Goal: Information Seeking & Learning: Check status

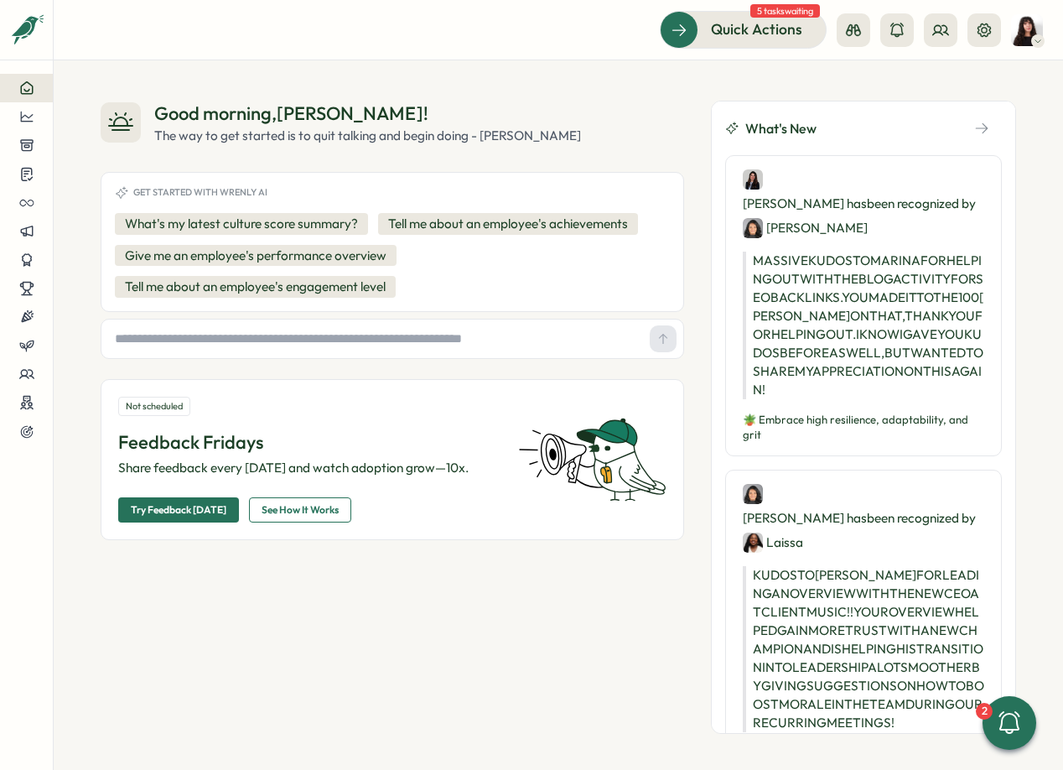
click at [1038, 31] on img at bounding box center [1027, 30] width 32 height 32
click at [993, 123] on div "My Activity" at bounding box center [998, 114] width 103 height 32
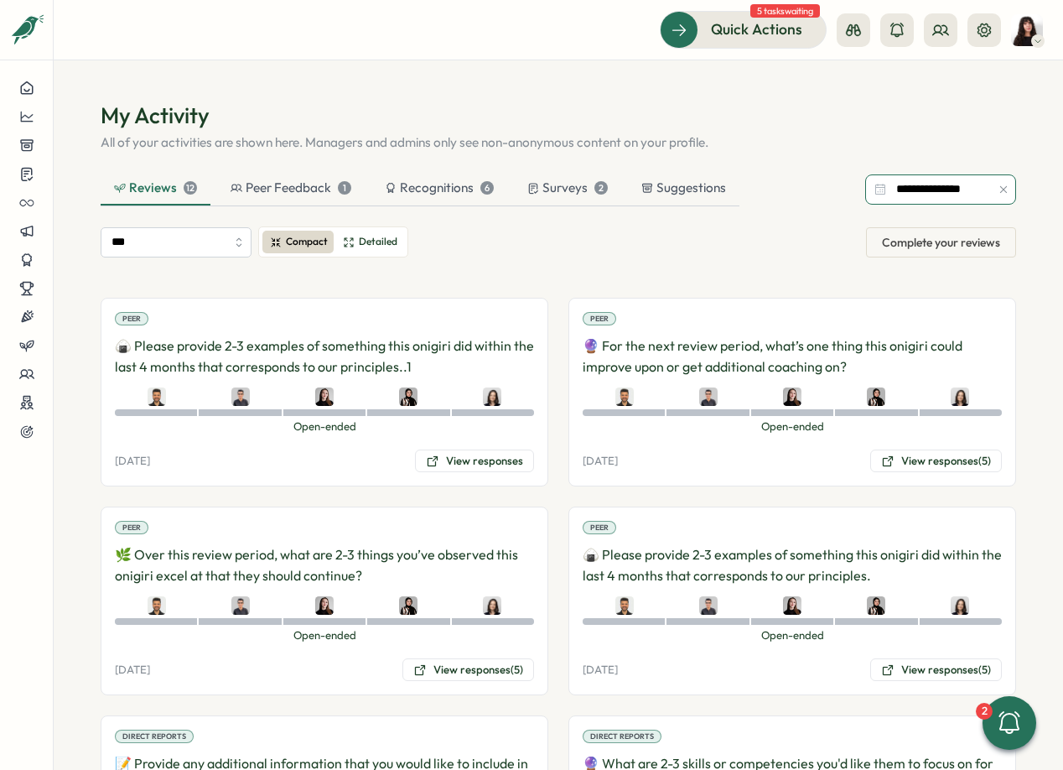
click at [947, 185] on input "**********" at bounding box center [940, 189] width 151 height 30
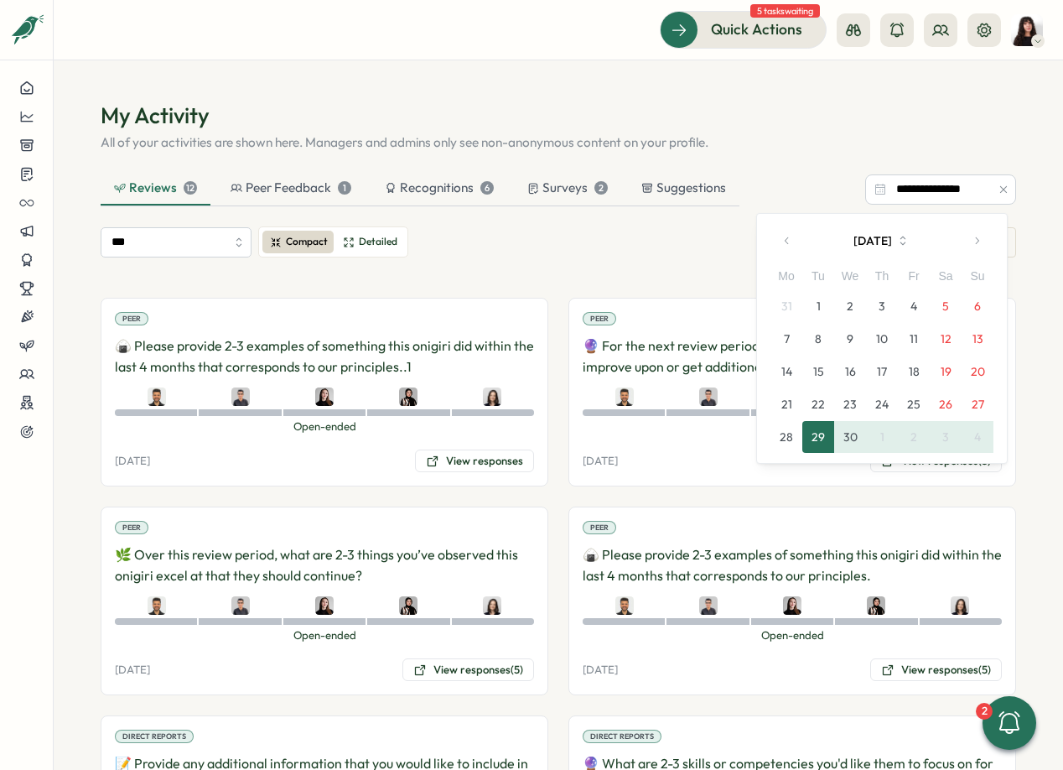
click at [787, 246] on icon "button" at bounding box center [787, 241] width 12 height 12
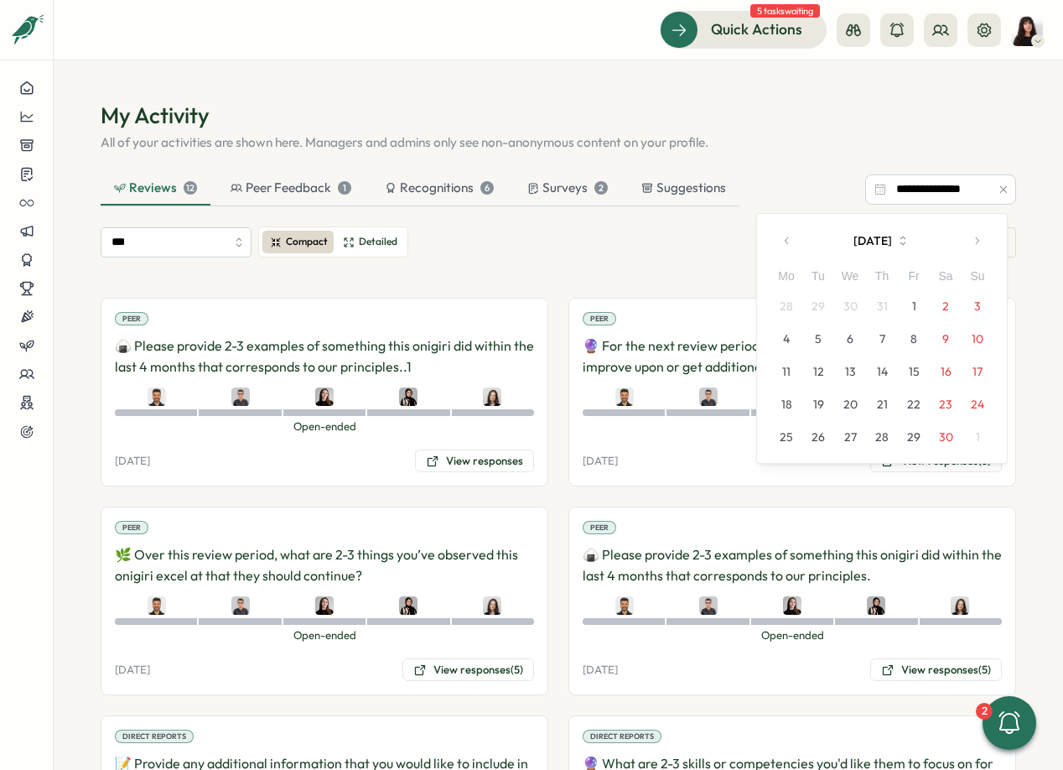
click at [787, 246] on icon "button" at bounding box center [787, 241] width 12 height 12
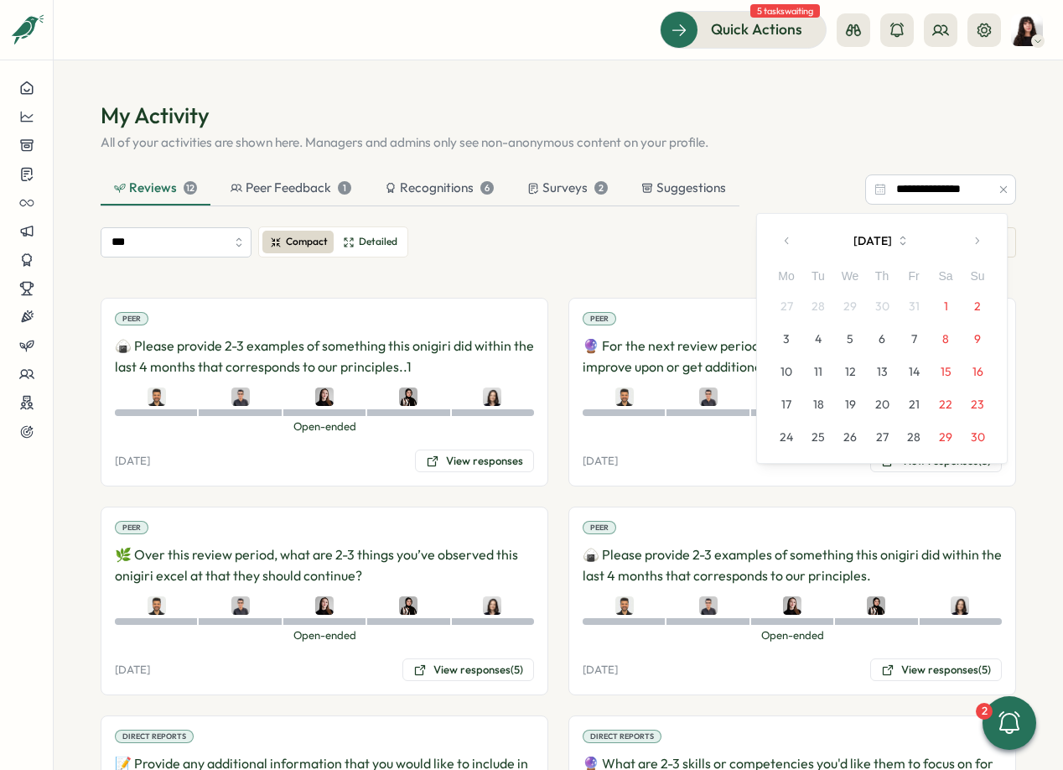
click at [787, 246] on icon "button" at bounding box center [787, 241] width 12 height 12
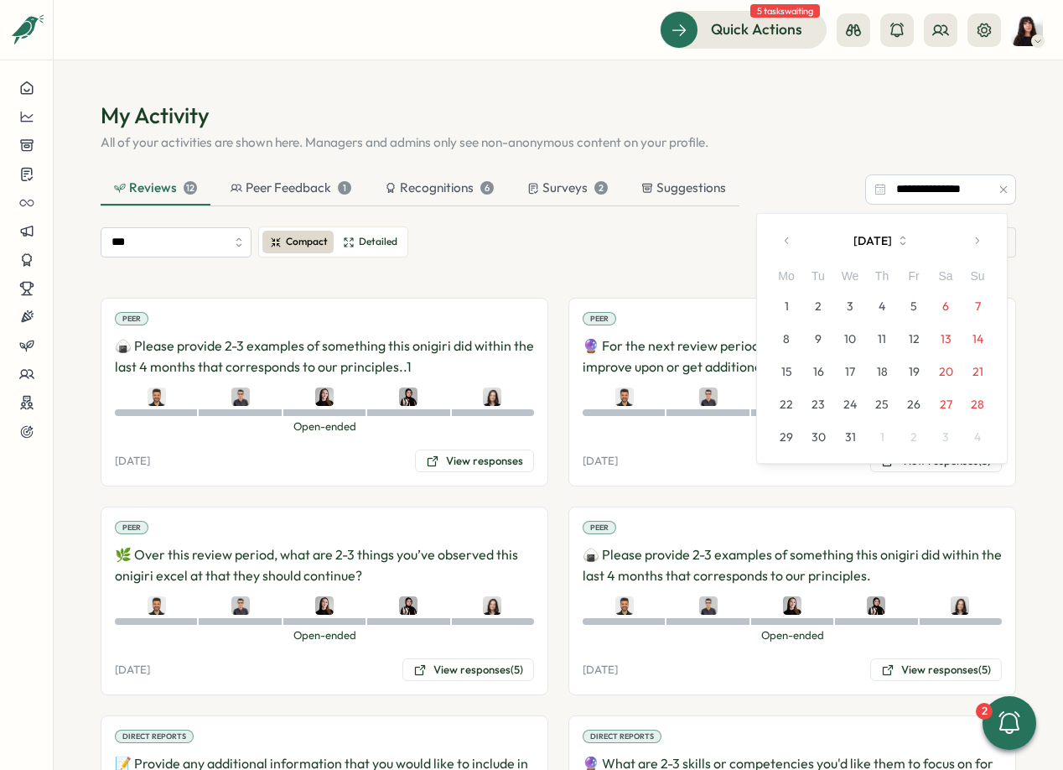
click at [788, 300] on button "1" at bounding box center [787, 306] width 32 height 32
click at [981, 248] on button "button" at bounding box center [977, 241] width 34 height 34
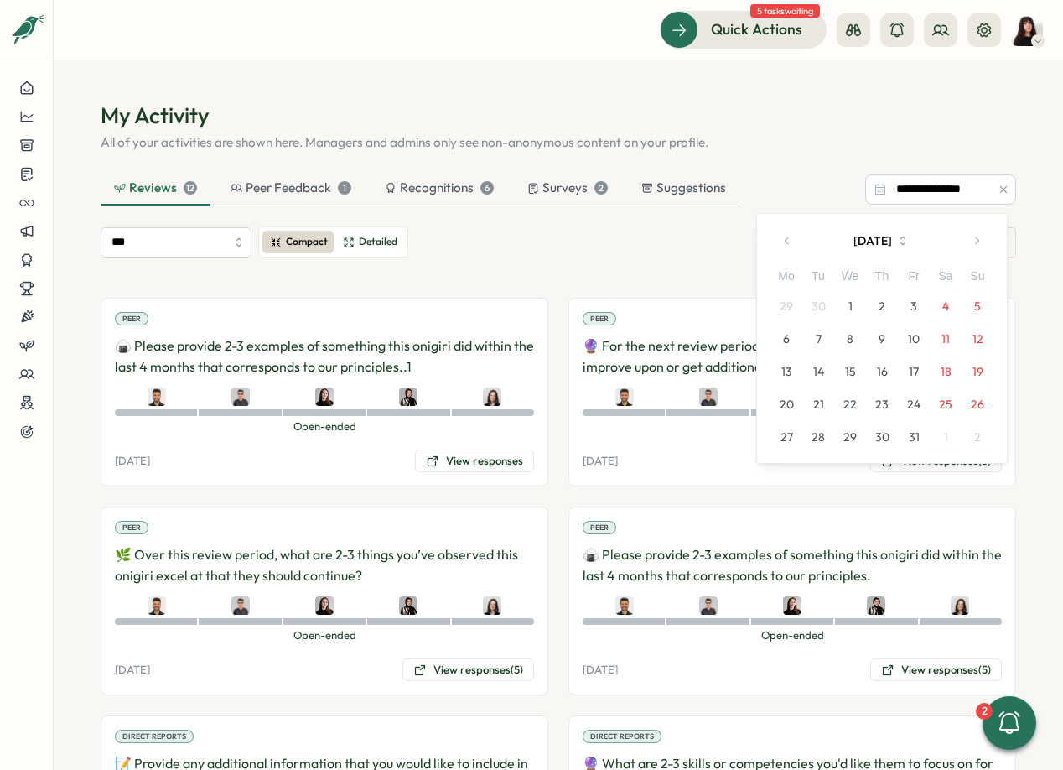
click at [981, 248] on button "button" at bounding box center [977, 241] width 34 height 34
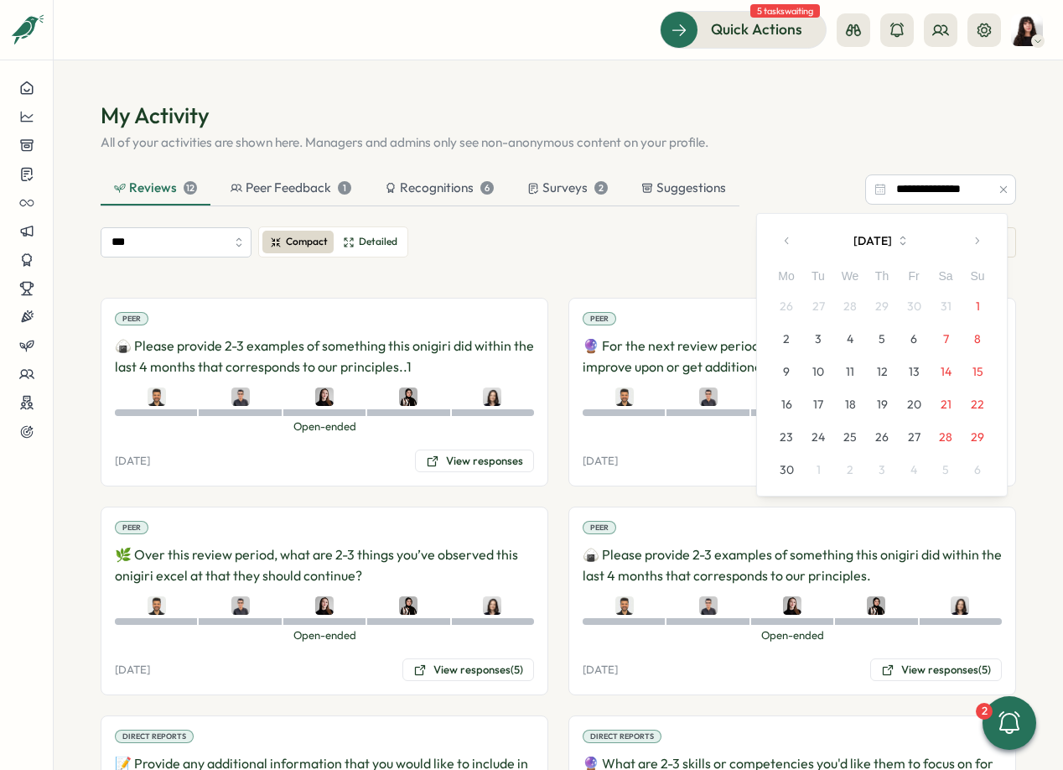
click at [981, 248] on button "button" at bounding box center [977, 241] width 34 height 34
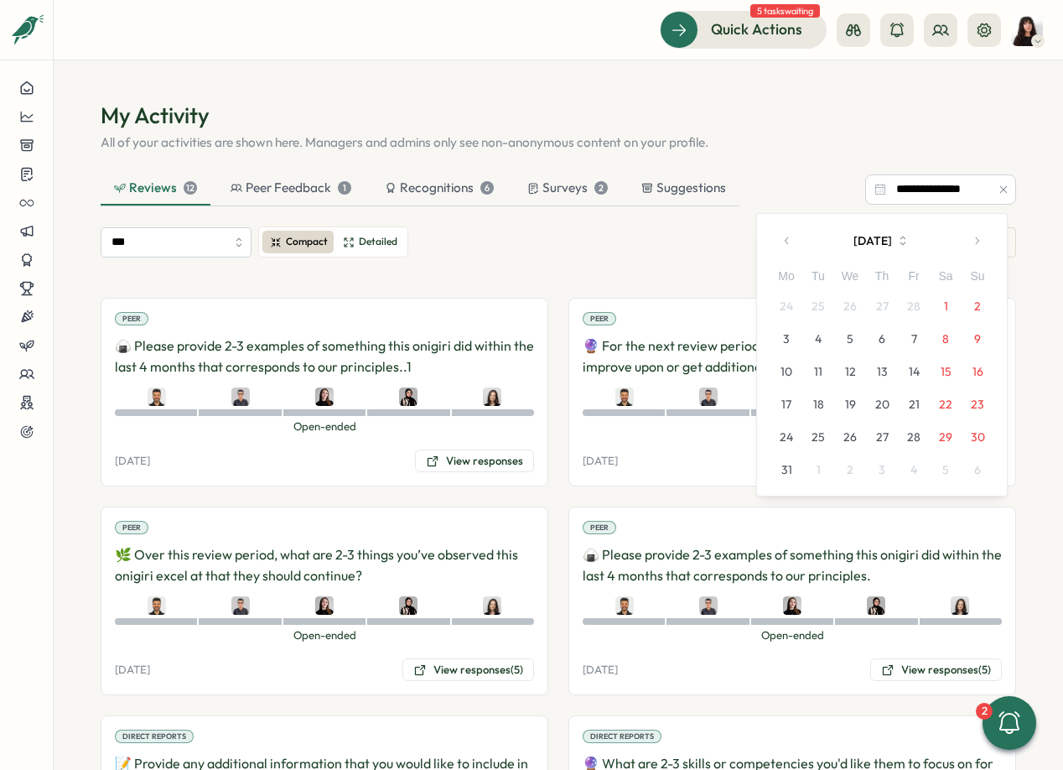
click at [981, 248] on button "button" at bounding box center [977, 241] width 34 height 34
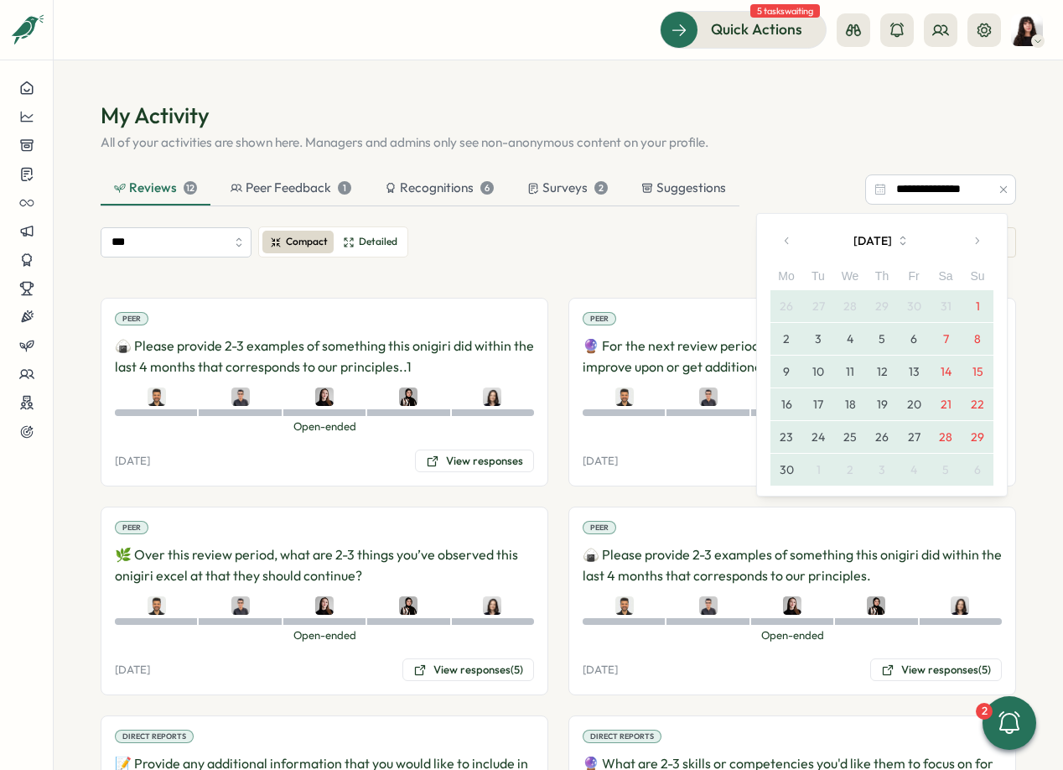
click at [981, 249] on button "button" at bounding box center [977, 241] width 34 height 34
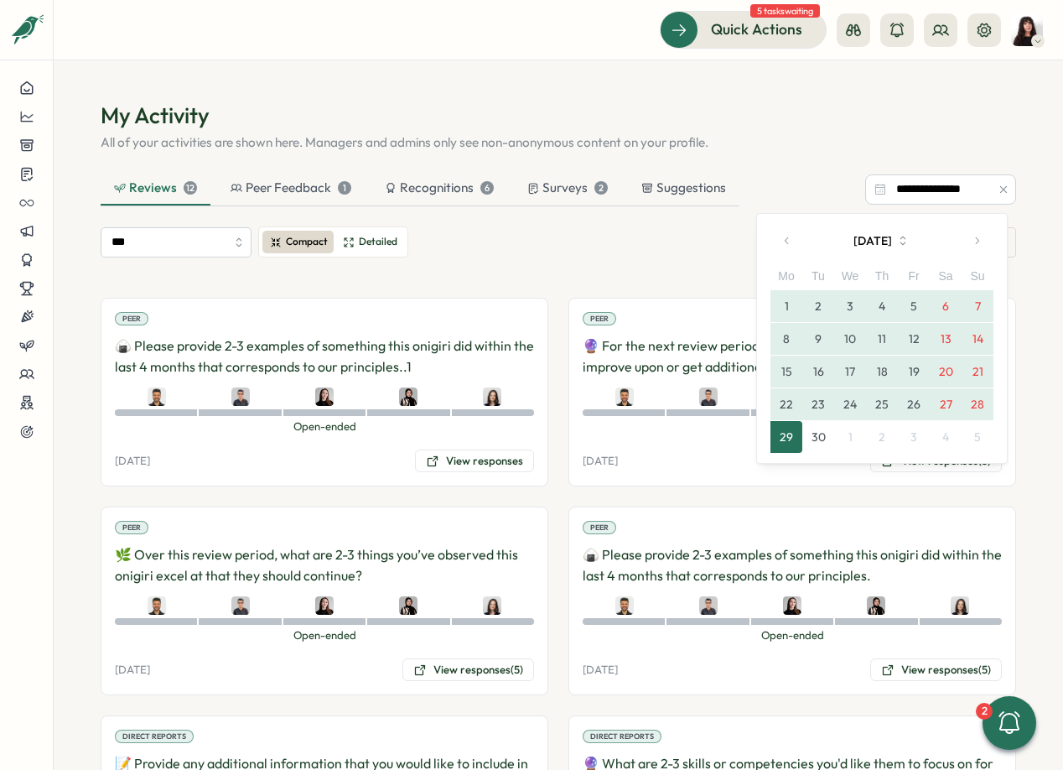
click at [981, 249] on button "button" at bounding box center [977, 241] width 34 height 34
click at [907, 433] on button "31" at bounding box center [914, 437] width 32 height 32
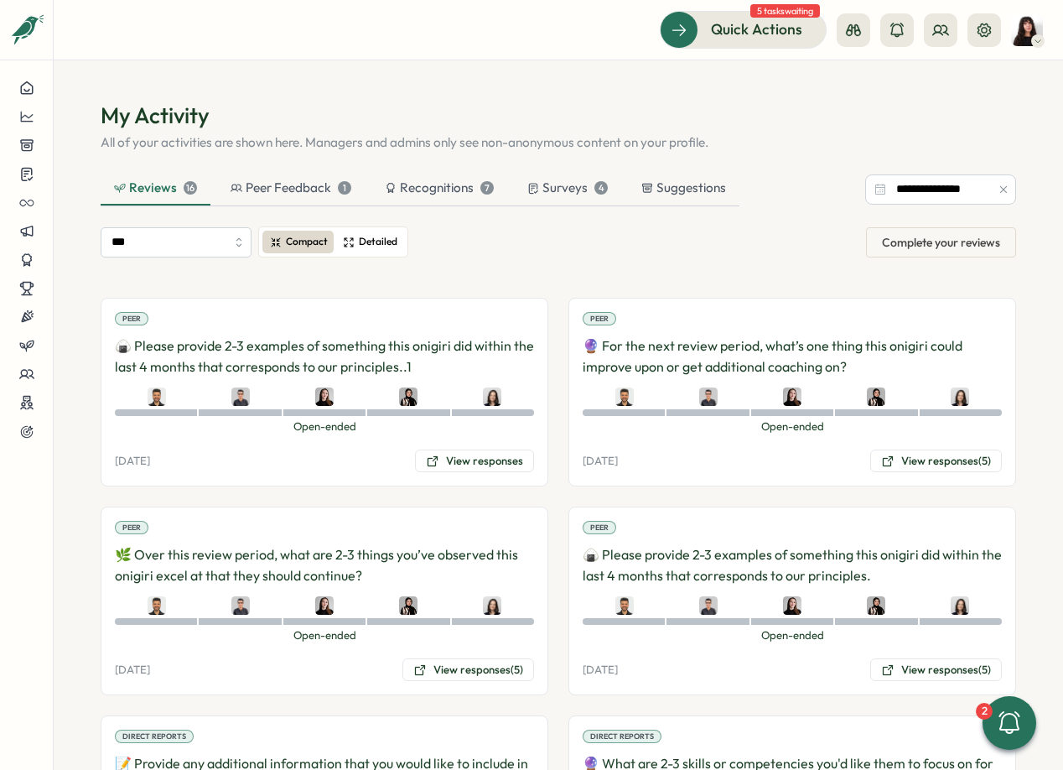
click at [345, 246] on icon at bounding box center [349, 241] width 9 height 9
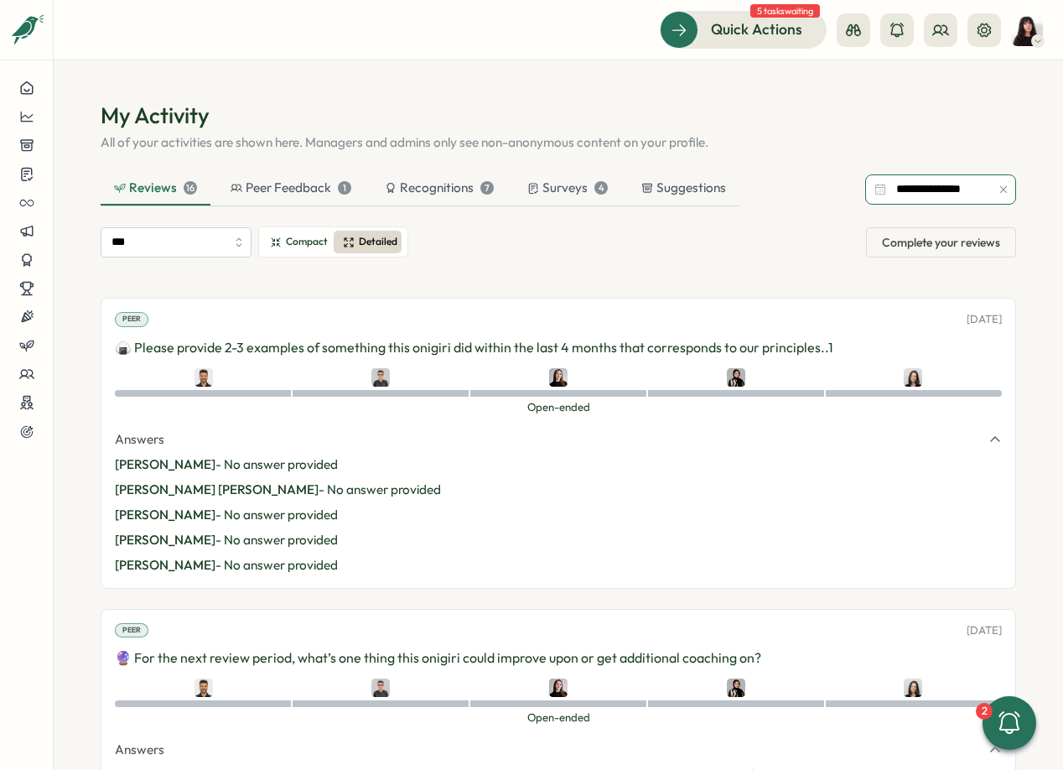
click at [888, 186] on input "**********" at bounding box center [940, 189] width 151 height 30
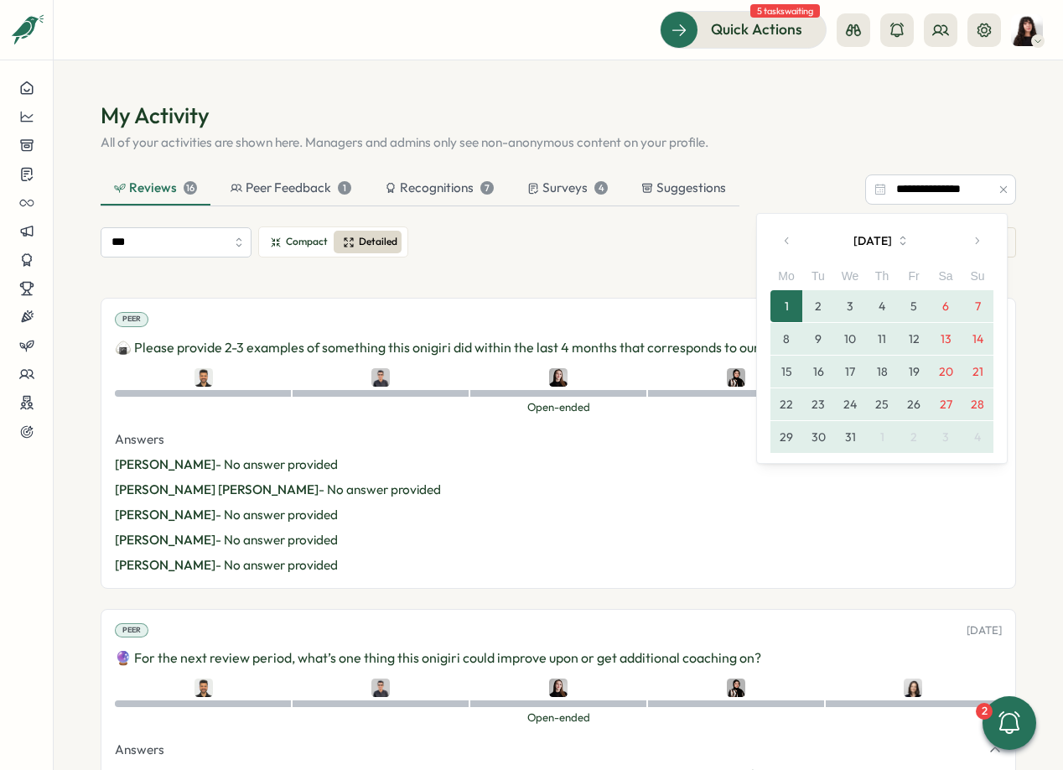
click at [658, 238] on div "*** Compact Detailed Complete your reviews" at bounding box center [559, 241] width 916 height 31
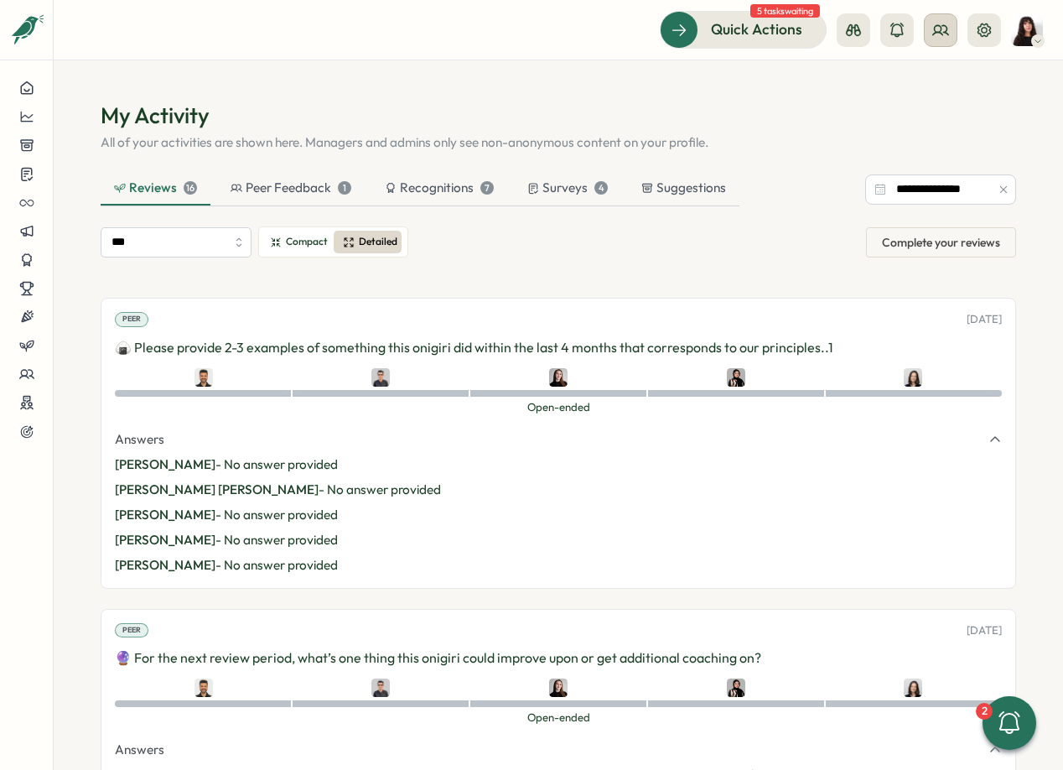
click at [947, 34] on icon at bounding box center [940, 29] width 15 height 9
click at [916, 80] on div "Org Members" at bounding box center [942, 83] width 106 height 18
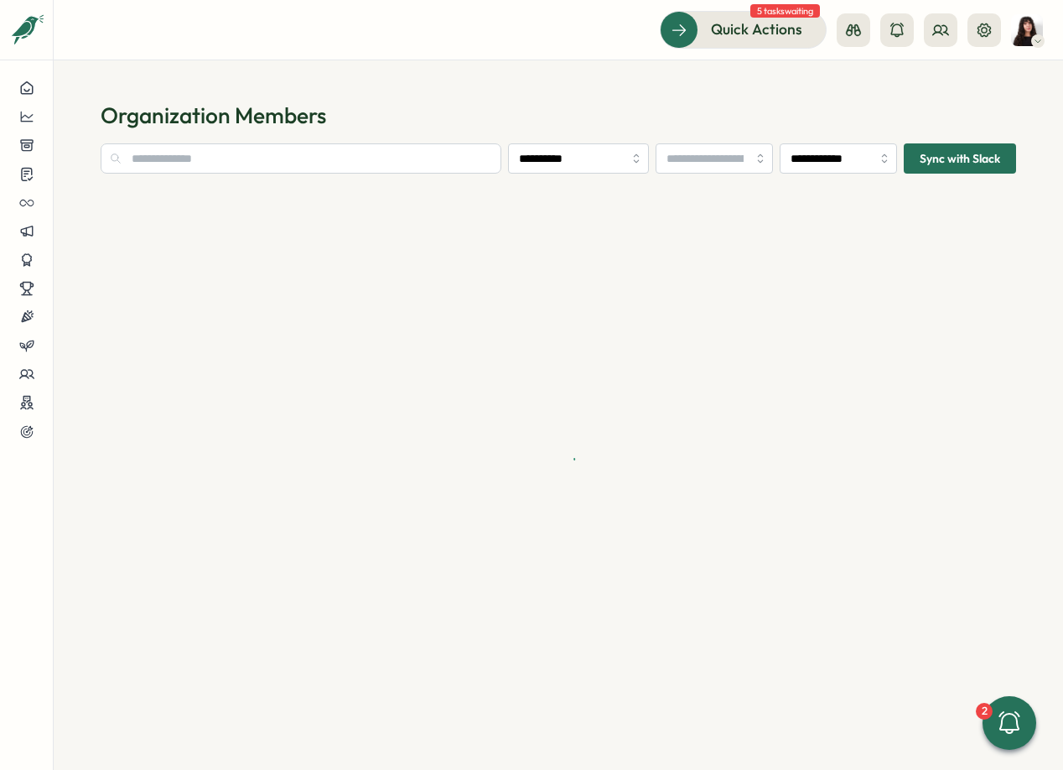
type input "**********"
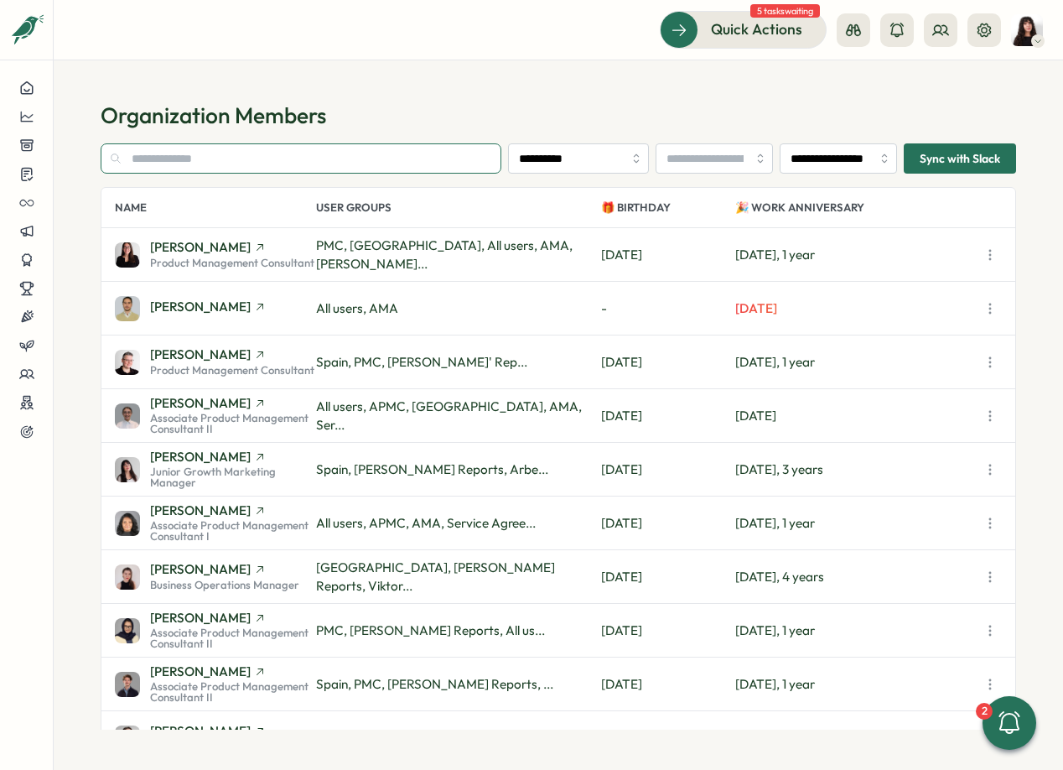
click at [150, 162] on input "text" at bounding box center [301, 158] width 401 height 30
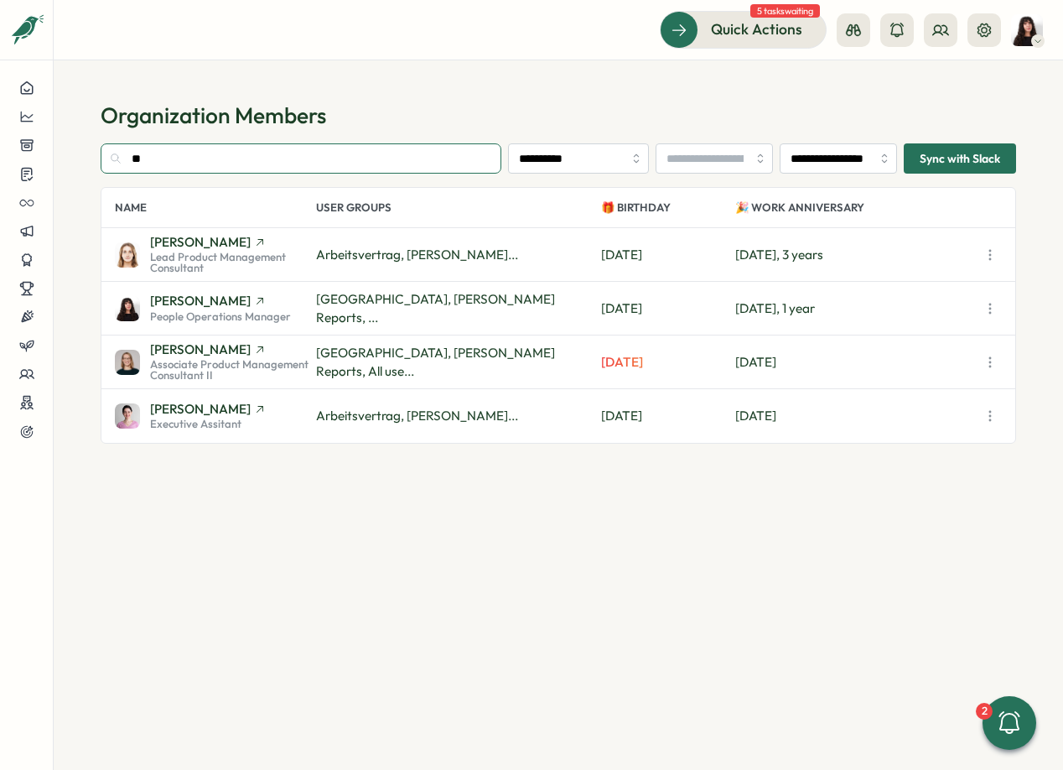
type input "**"
click at [199, 311] on span "People Operations Manager" at bounding box center [220, 316] width 141 height 11
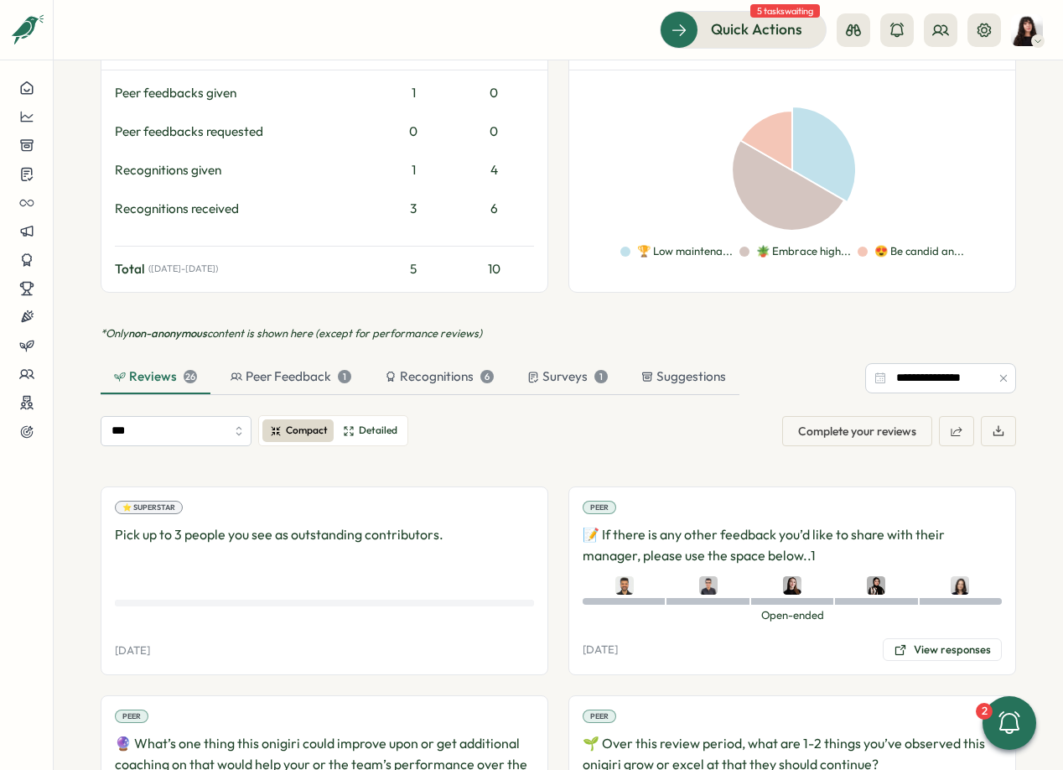
scroll to position [1051, 0]
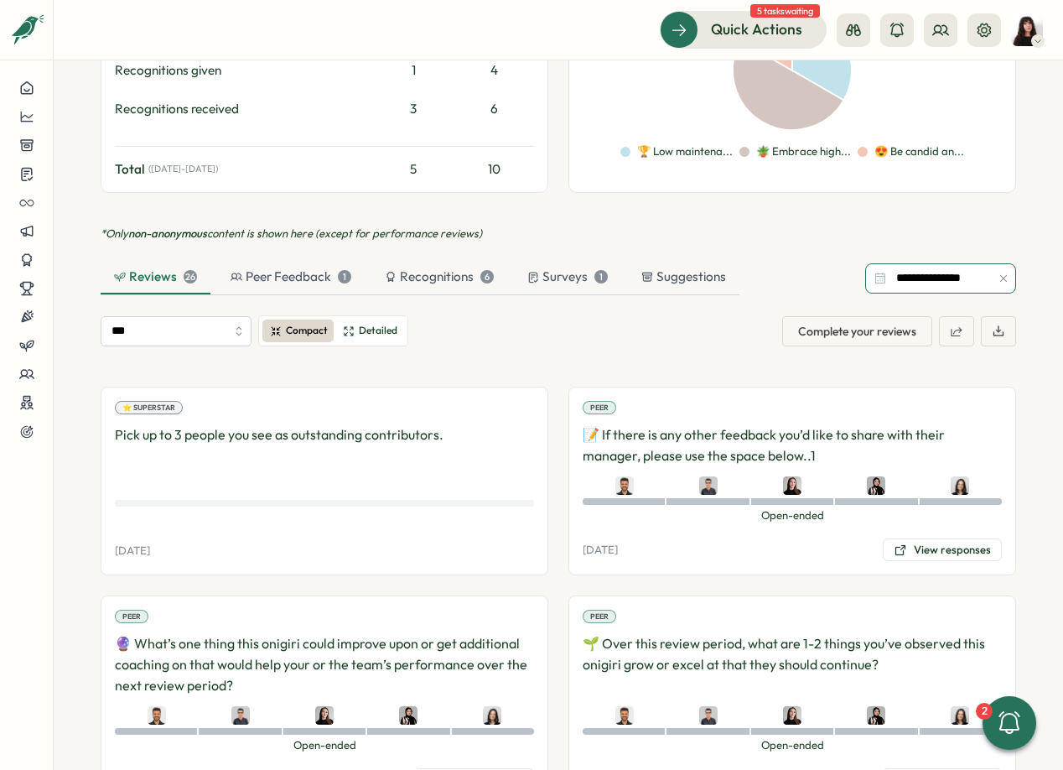
click at [937, 263] on input "**********" at bounding box center [940, 278] width 151 height 30
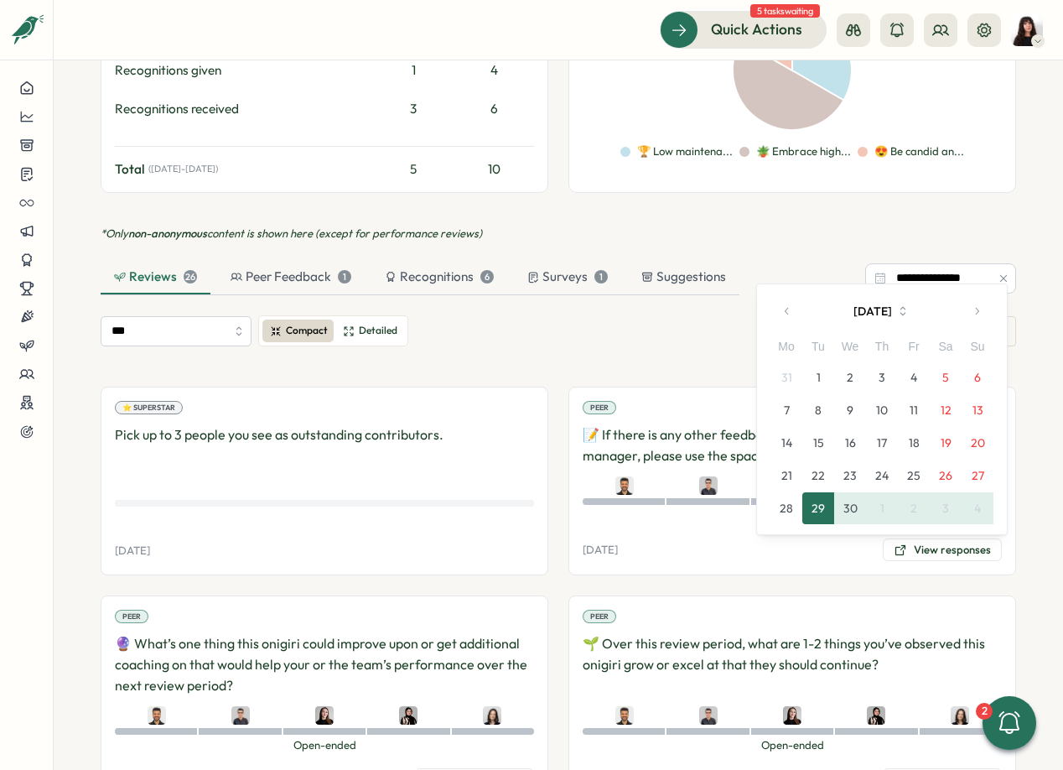
click at [785, 301] on button "button" at bounding box center [788, 311] width 34 height 34
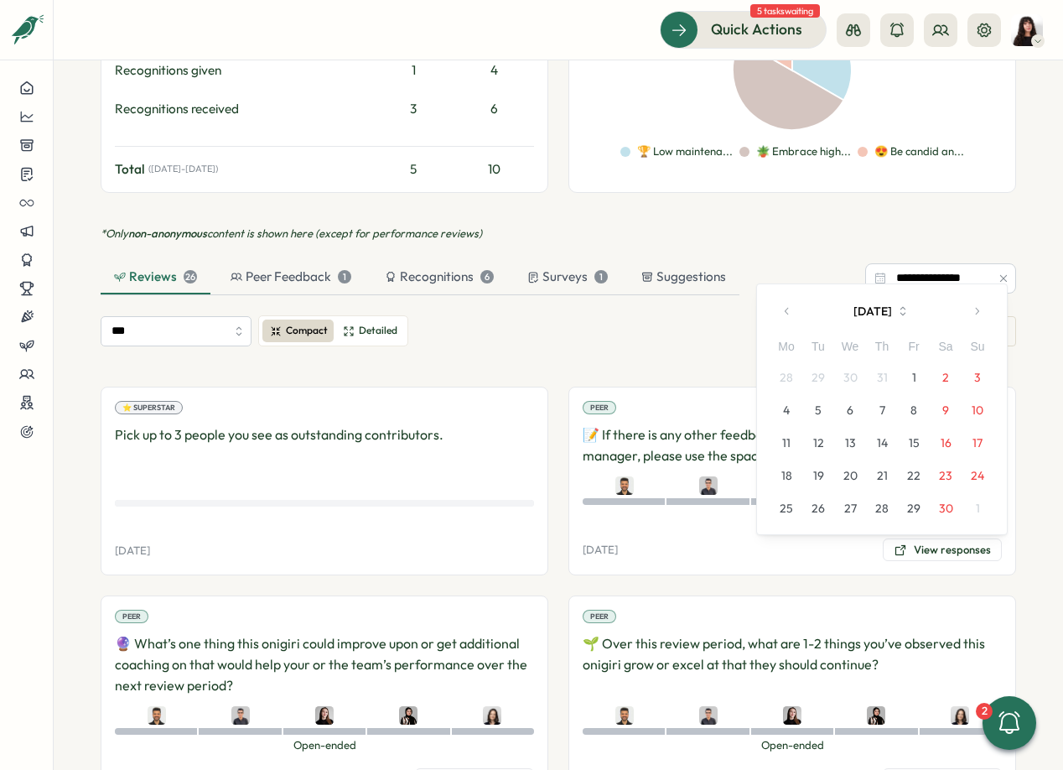
click at [785, 301] on button "button" at bounding box center [788, 311] width 34 height 34
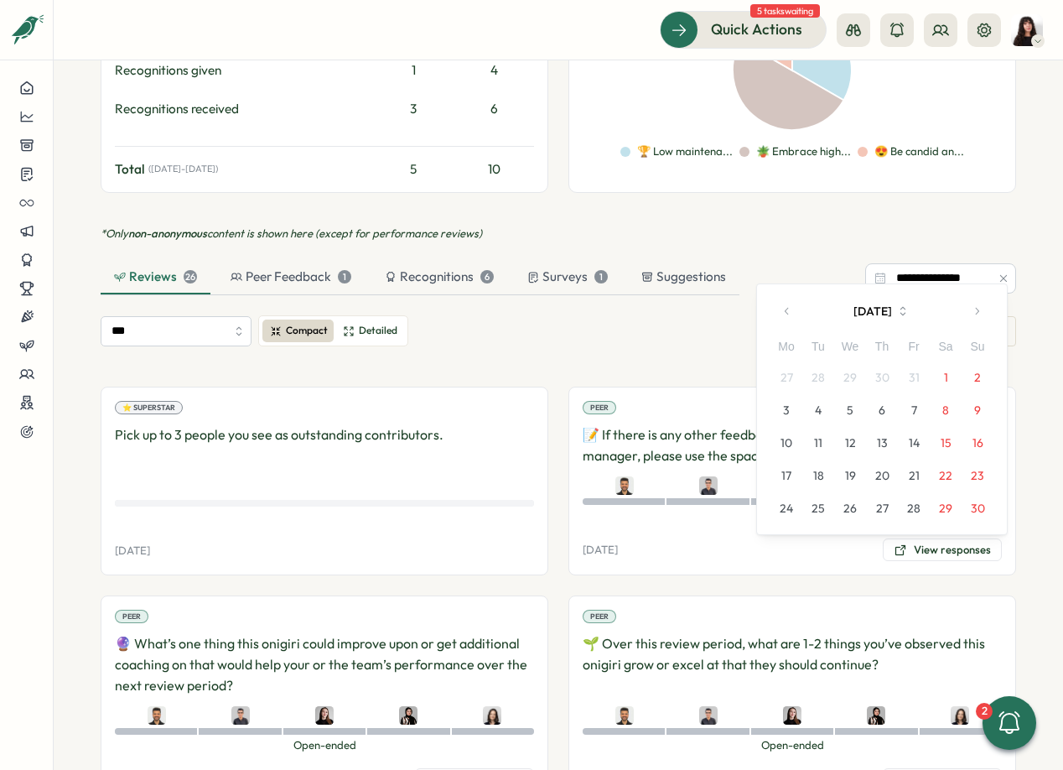
click at [785, 301] on button "button" at bounding box center [788, 311] width 34 height 34
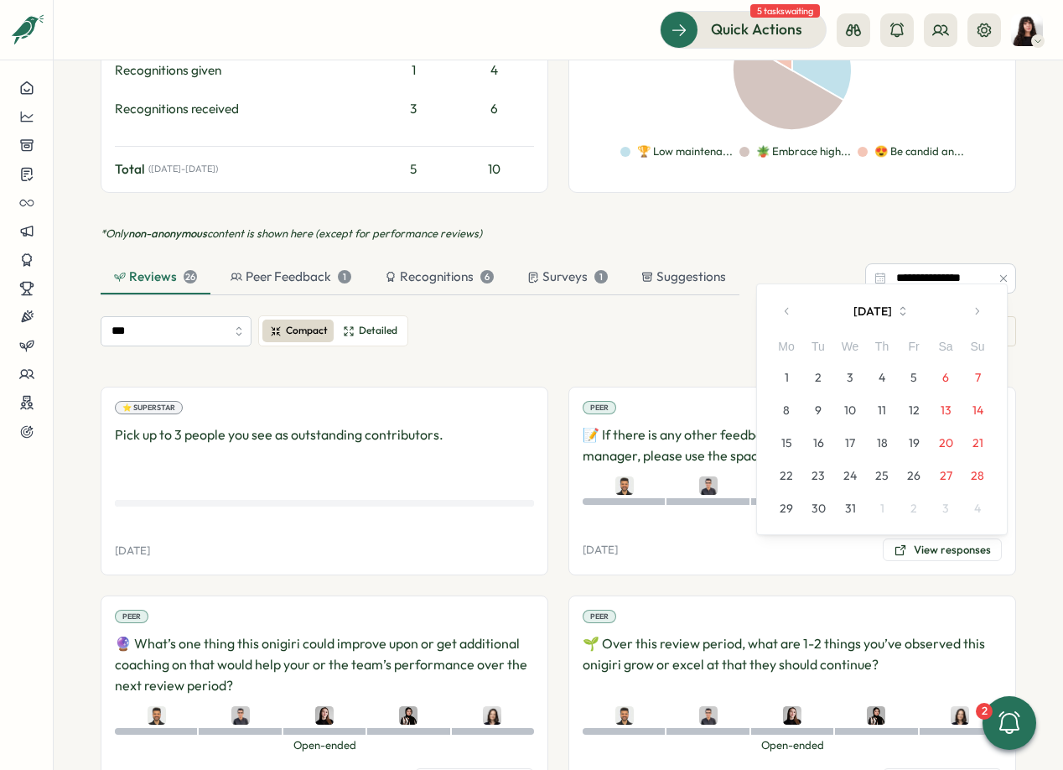
click at [782, 385] on button "1" at bounding box center [787, 377] width 32 height 32
click at [981, 317] on button "button" at bounding box center [977, 311] width 34 height 34
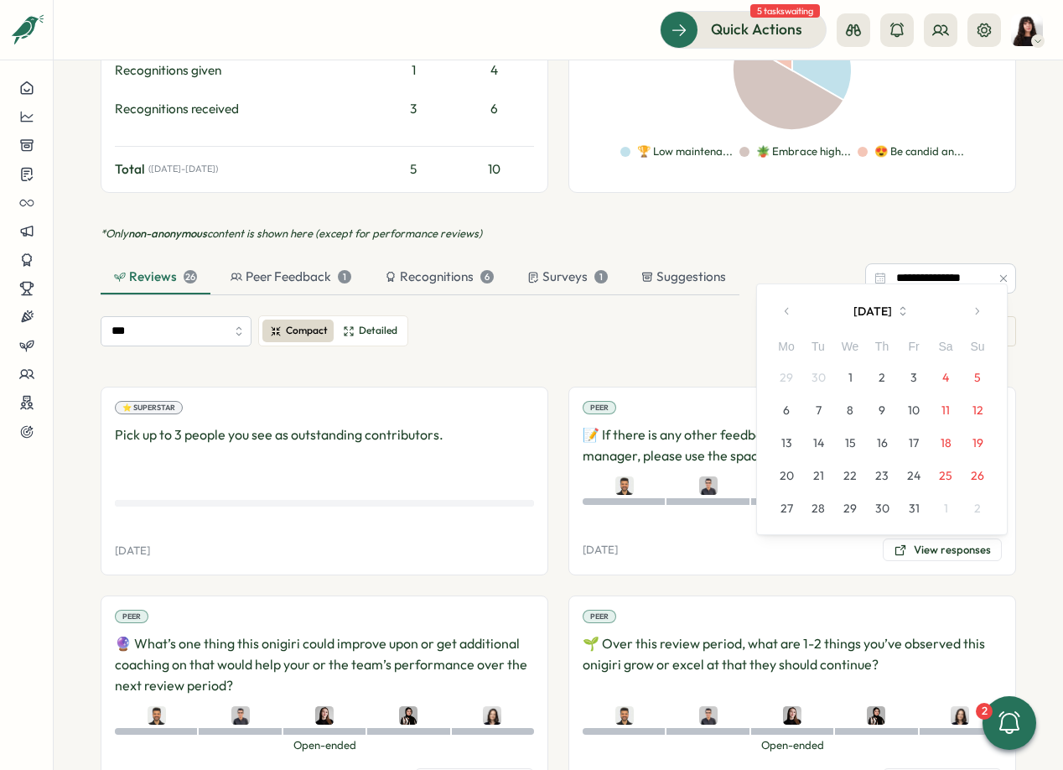
click at [981, 317] on button "button" at bounding box center [977, 311] width 34 height 34
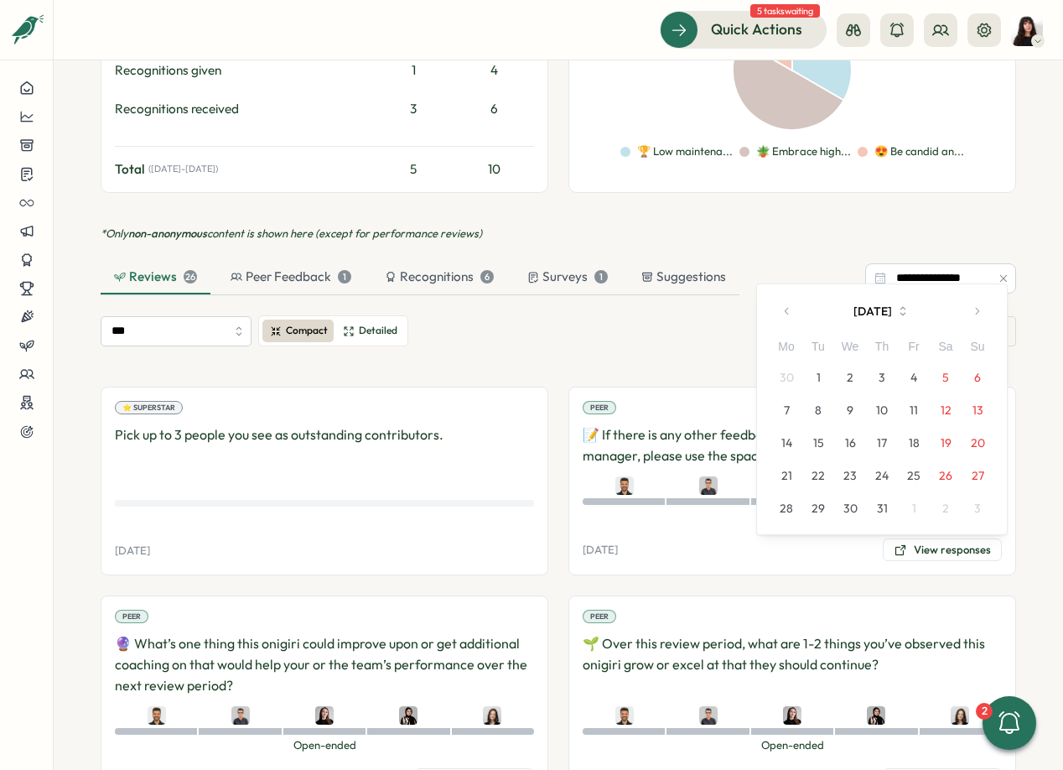
click at [981, 317] on button "button" at bounding box center [977, 311] width 34 height 34
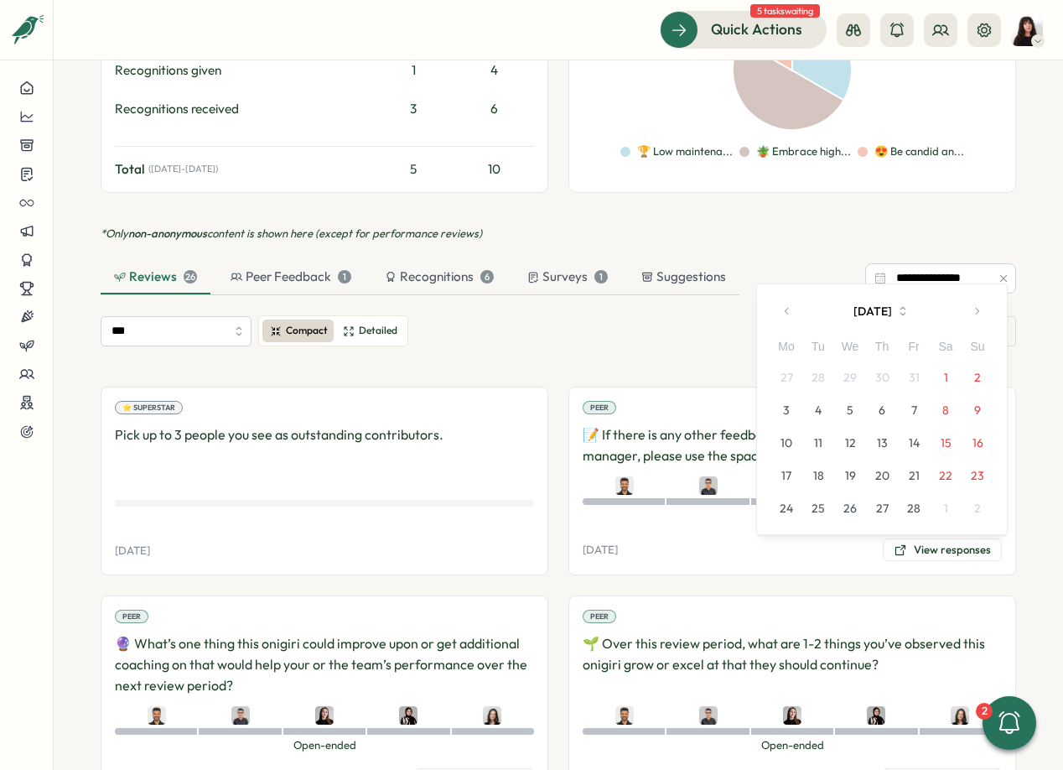
click at [981, 317] on button "button" at bounding box center [977, 311] width 34 height 34
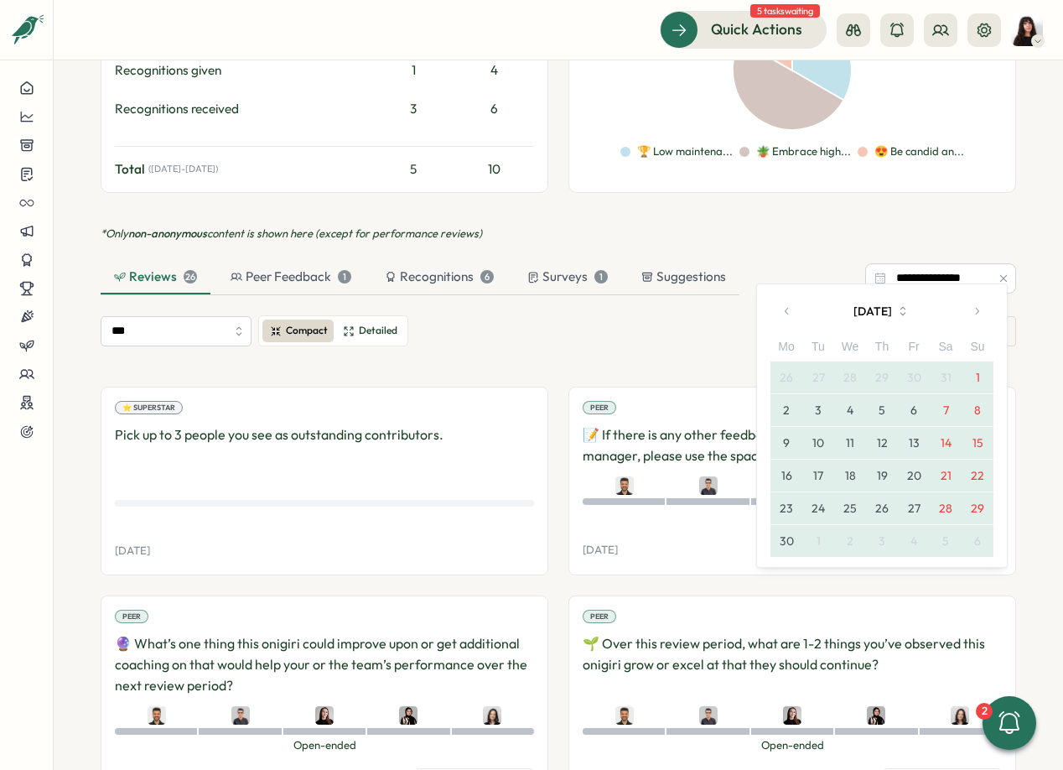
click at [981, 317] on button "button" at bounding box center [977, 311] width 34 height 34
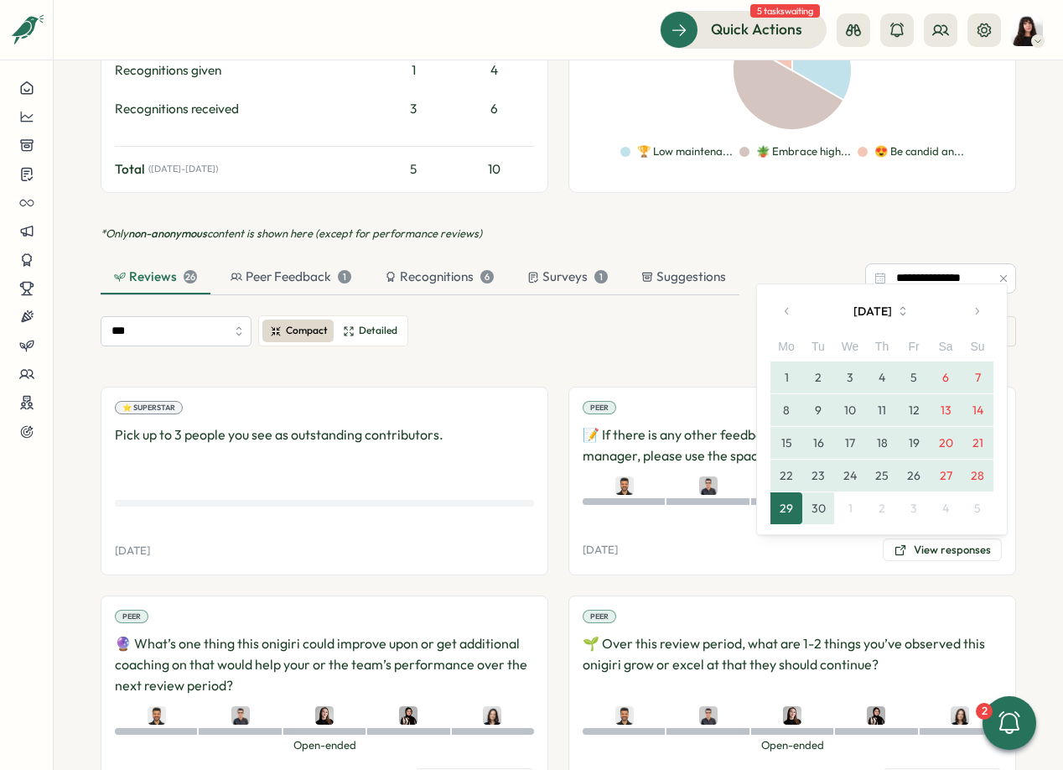
click at [819, 513] on button "30" at bounding box center [818, 508] width 32 height 32
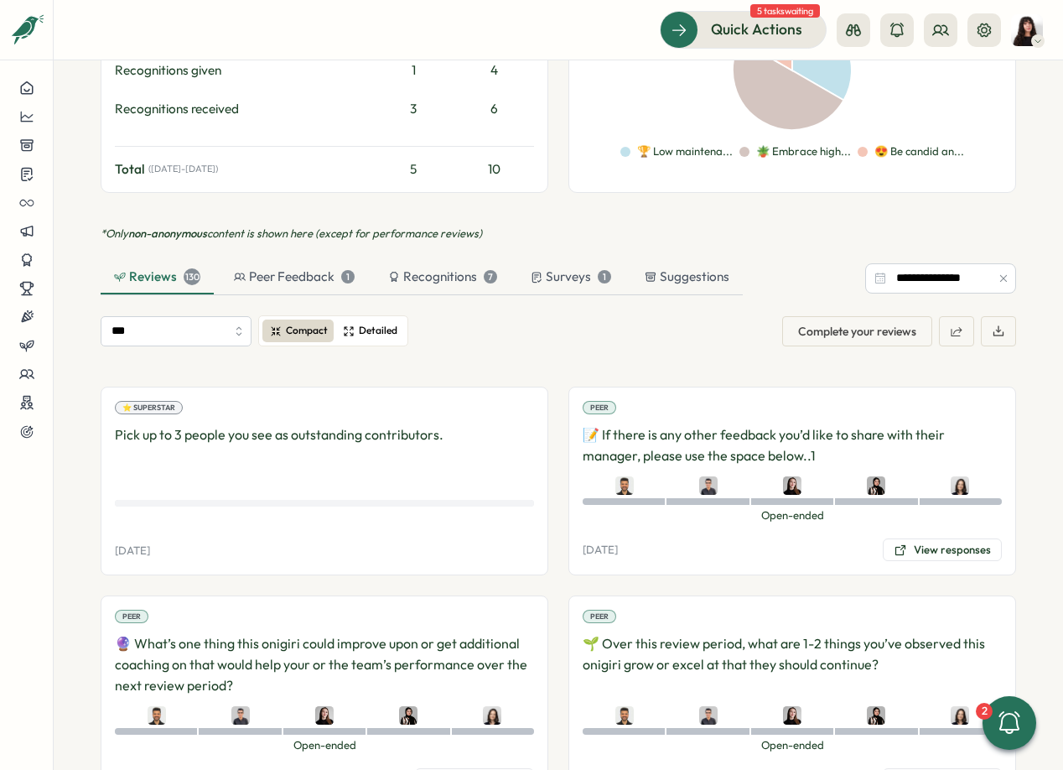
click at [381, 323] on span "Detailed" at bounding box center [378, 331] width 39 height 16
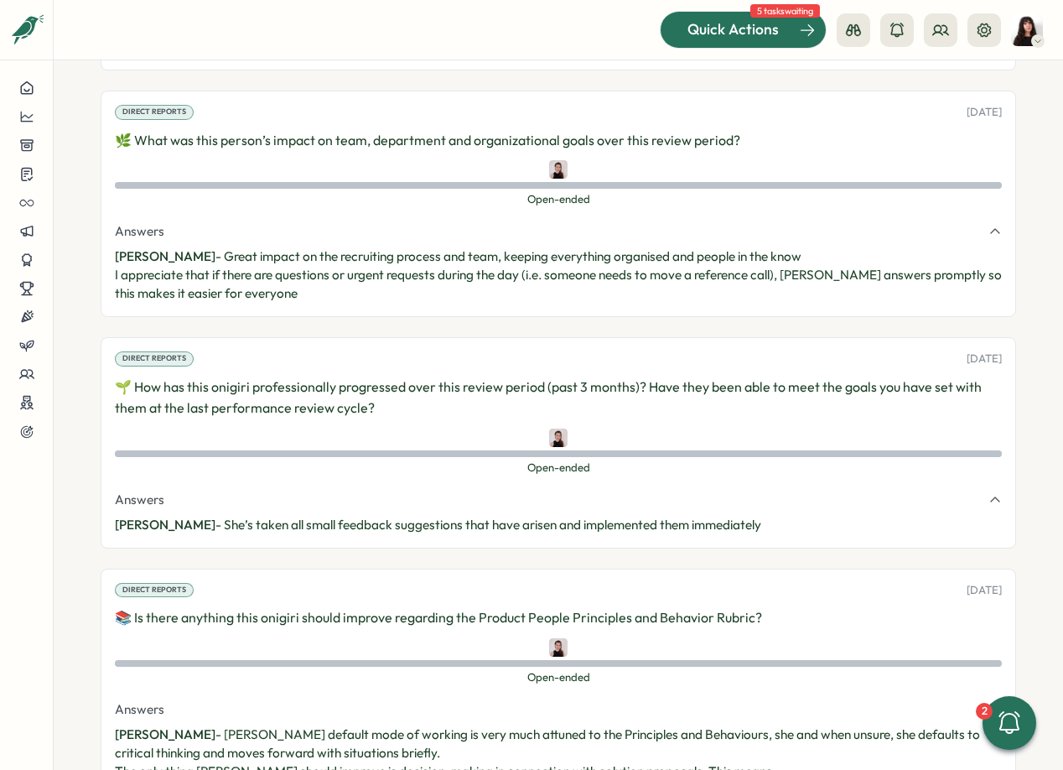
scroll to position [39341, 0]
